Goal: Information Seeking & Learning: Learn about a topic

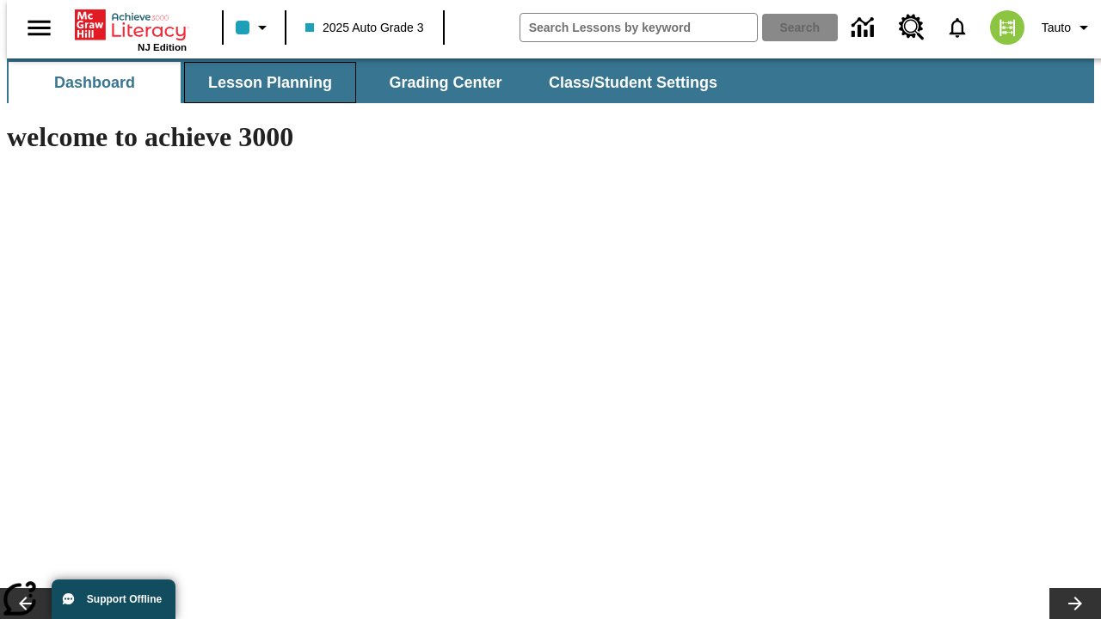
click at [263, 83] on button "Lesson Planning" at bounding box center [270, 82] width 172 height 41
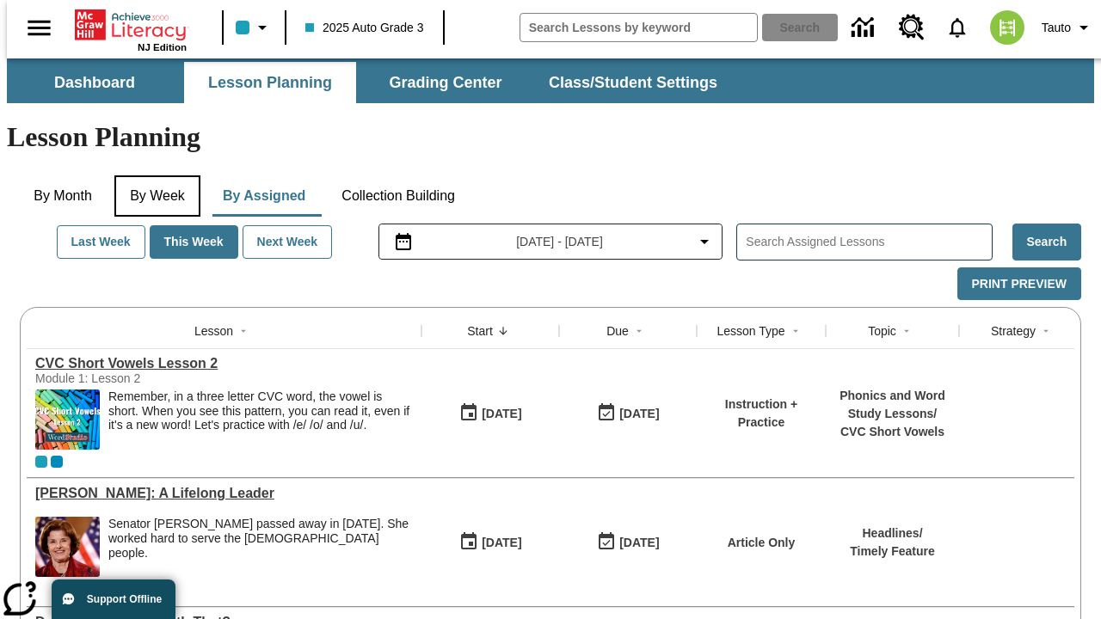
click at [154, 175] on button "By Week" at bounding box center [157, 195] width 86 height 41
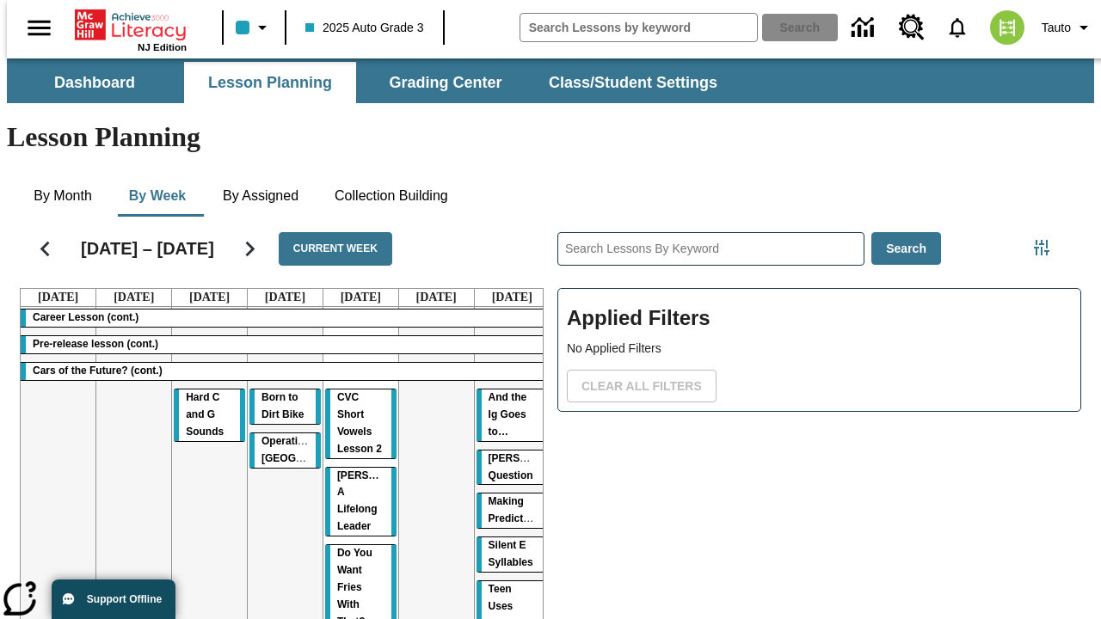
drag, startPoint x: 195, startPoint y: 333, endPoint x: 505, endPoint y: 431, distance: 324.8
click at [505, 431] on tr "Career Lesson (cont.) Pre-release lesson (cont.) Cars of the Future? (cont.) Ha…" at bounding box center [285, 530] width 529 height 446
